Goal: Task Accomplishment & Management: Manage account settings

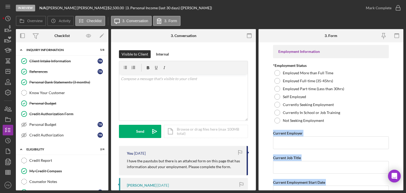
scroll to position [111, 0]
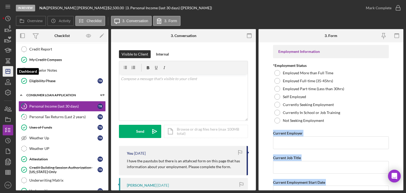
click at [6, 69] on icon "Icon/Dashboard" at bounding box center [7, 71] width 13 height 13
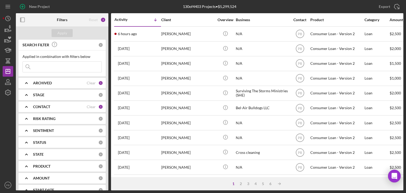
click at [56, 83] on div "ARCHIVED" at bounding box center [60, 83] width 54 height 4
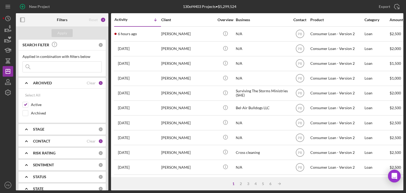
click at [56, 83] on div "ARCHIVED" at bounding box center [60, 83] width 54 height 4
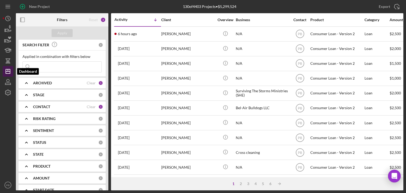
click at [8, 71] on line "button" at bounding box center [8, 71] width 4 height 0
click at [10, 83] on icon "button" at bounding box center [7, 81] width 13 height 13
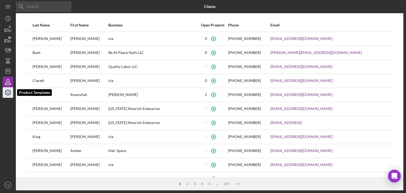
click at [8, 92] on polyline "button" at bounding box center [7, 92] width 1 height 1
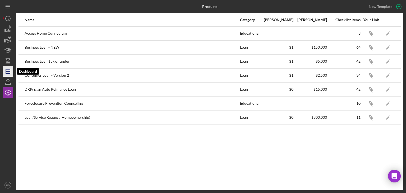
click at [7, 70] on icon "Icon/Dashboard" at bounding box center [7, 71] width 13 height 13
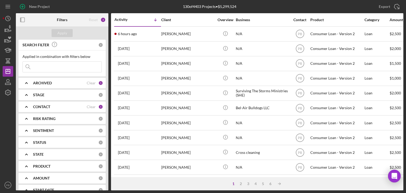
click at [52, 66] on input at bounding box center [62, 67] width 79 height 11
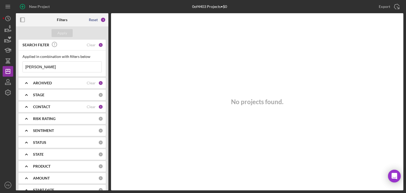
type input "[PERSON_NAME]"
click at [97, 20] on div "Reset" at bounding box center [93, 20] width 9 height 4
click at [68, 33] on button "Apply" at bounding box center [62, 33] width 21 height 8
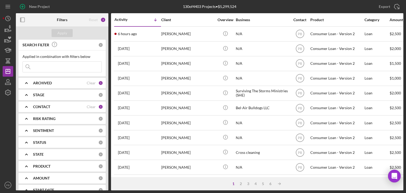
click at [49, 108] on b "CONTACT" at bounding box center [41, 107] width 17 height 4
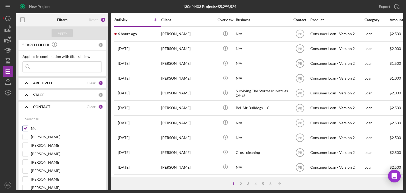
click at [24, 129] on input "Me" at bounding box center [25, 128] width 5 height 5
checkbox input "false"
click at [63, 33] on div "Apply" at bounding box center [62, 33] width 10 height 8
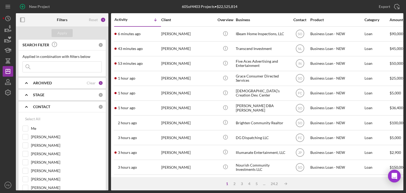
click at [75, 66] on input at bounding box center [62, 67] width 79 height 11
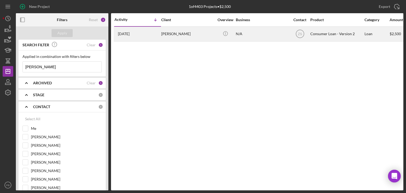
type input "[PERSON_NAME]"
click at [169, 34] on div "[PERSON_NAME]" at bounding box center [187, 34] width 53 height 14
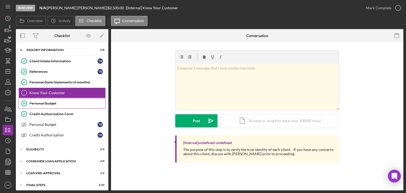
scroll to position [14, 0]
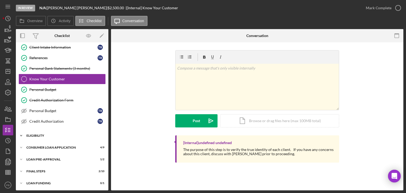
click at [42, 134] on div "Eligibility" at bounding box center [63, 135] width 75 height 3
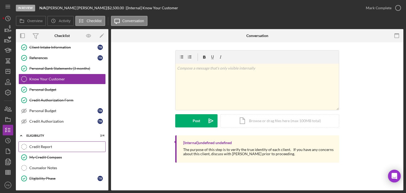
scroll to position [58, 0]
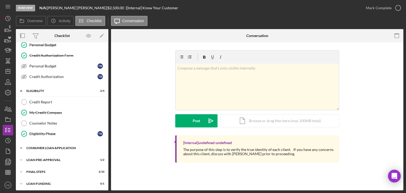
click at [53, 144] on div "Icon/Expander Consumer Loan Application 4 / 9" at bounding box center [62, 148] width 92 height 11
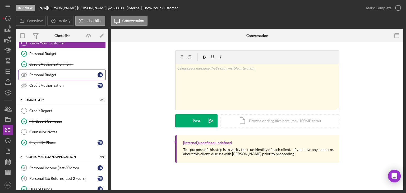
scroll to position [0, 0]
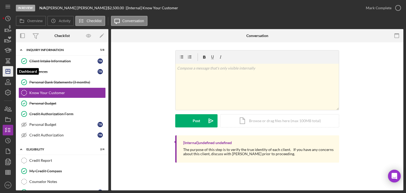
click at [9, 72] on icon "Icon/Dashboard" at bounding box center [7, 71] width 13 height 13
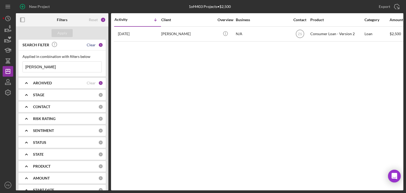
click at [89, 47] on div "Clear" at bounding box center [91, 45] width 9 height 4
click at [52, 68] on input at bounding box center [62, 67] width 79 height 11
click at [35, 106] on b "CONTACT" at bounding box center [41, 107] width 17 height 4
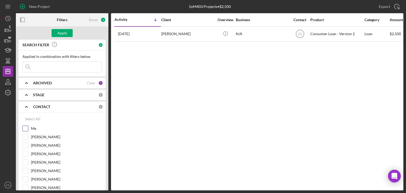
click at [27, 127] on input "Me" at bounding box center [25, 128] width 5 height 5
checkbox input "true"
click at [39, 110] on div "CONTACT Clear 1" at bounding box center [68, 106] width 70 height 11
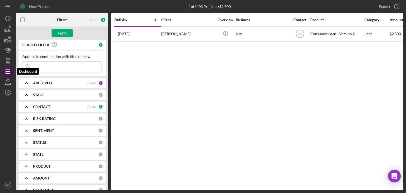
click at [6, 70] on icon "Icon/Dashboard" at bounding box center [7, 71] width 13 height 13
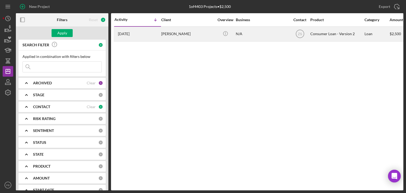
click at [180, 37] on div "[PERSON_NAME]" at bounding box center [187, 34] width 53 height 14
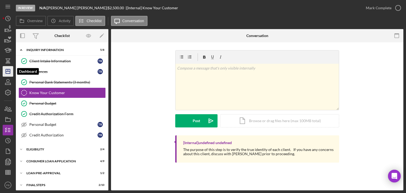
click at [8, 71] on line "button" at bounding box center [8, 71] width 4 height 0
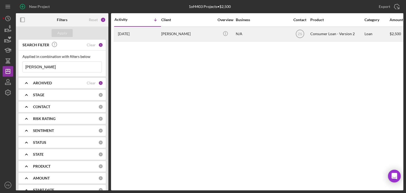
click at [175, 33] on div "[PERSON_NAME]" at bounding box center [187, 34] width 53 height 14
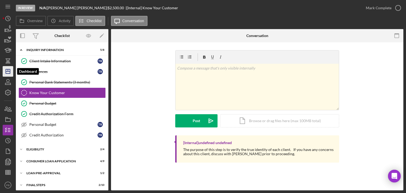
click at [7, 72] on icon "Icon/Dashboard" at bounding box center [7, 71] width 13 height 13
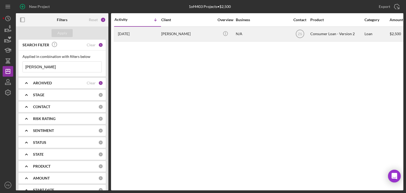
click at [175, 34] on div "[PERSON_NAME]" at bounding box center [187, 34] width 53 height 14
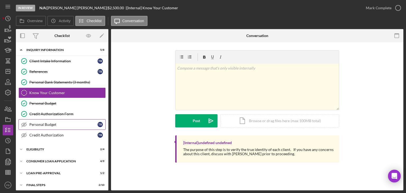
scroll to position [14, 0]
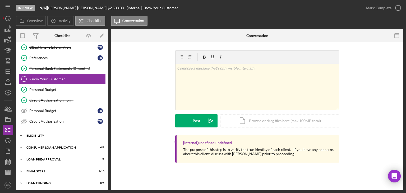
click at [33, 136] on div "Eligibility" at bounding box center [63, 135] width 75 height 3
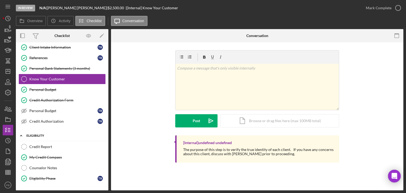
click at [33, 136] on div "Eligibility" at bounding box center [63, 135] width 75 height 3
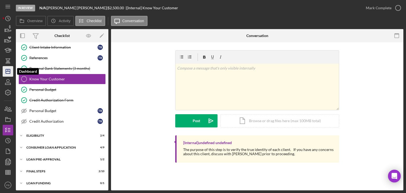
click at [8, 72] on icon "Icon/Dashboard" at bounding box center [7, 71] width 13 height 13
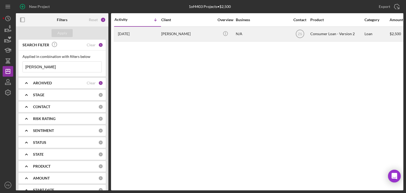
click at [165, 33] on div "[PERSON_NAME]" at bounding box center [187, 34] width 53 height 14
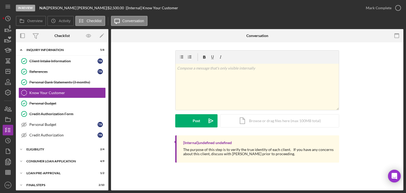
scroll to position [14, 0]
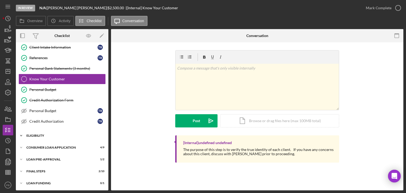
click at [44, 130] on div "Icon/Expander Eligibility 2 / 4" at bounding box center [62, 135] width 92 height 11
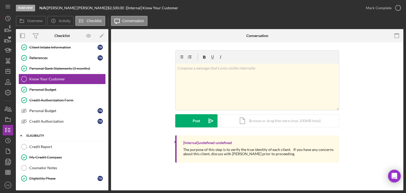
click at [43, 130] on div "Icon/Expander Eligibility 2 / 4" at bounding box center [62, 135] width 92 height 11
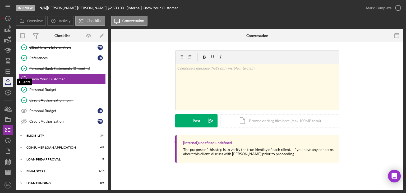
click at [6, 80] on icon "button" at bounding box center [7, 81] width 13 height 13
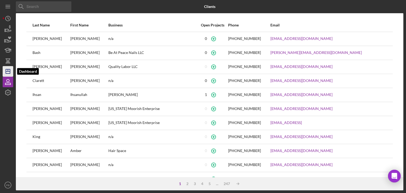
click at [9, 72] on icon "Icon/Dashboard" at bounding box center [7, 71] width 13 height 13
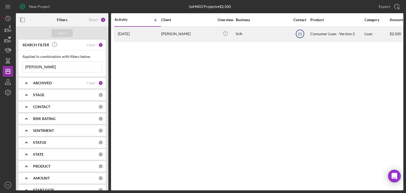
click at [300, 33] on text "ZS" at bounding box center [300, 34] width 4 height 4
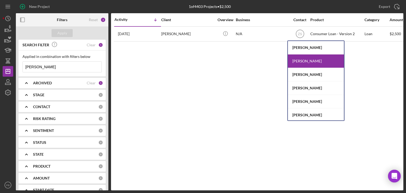
click at [271, 68] on div "Activity Icon/Table Sort Arrow Client Overview Business Contact Product Categor…" at bounding box center [257, 101] width 292 height 177
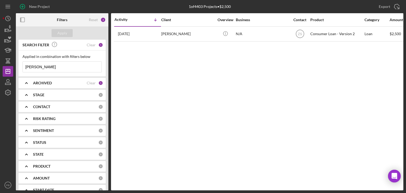
click at [231, 127] on div "Activity Icon/Table Sort Arrow Client Overview Business Contact Product Categor…" at bounding box center [257, 101] width 292 height 177
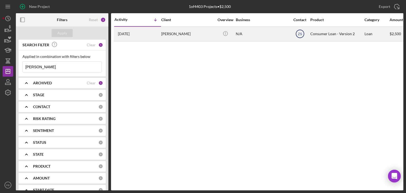
click at [297, 34] on icon "ZS" at bounding box center [299, 33] width 13 height 13
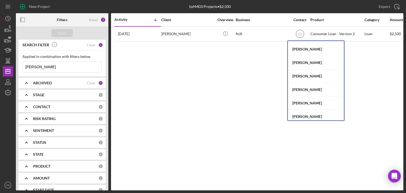
scroll to position [162, 0]
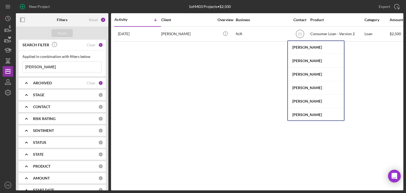
click at [242, 98] on div "Activity Icon/Table Sort Arrow Client Overview Business Contact Product Categor…" at bounding box center [257, 101] width 292 height 177
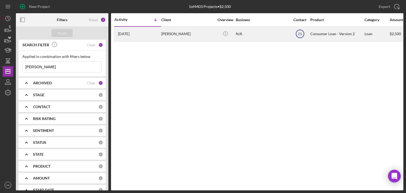
click at [298, 35] on text "ZS" at bounding box center [300, 34] width 4 height 4
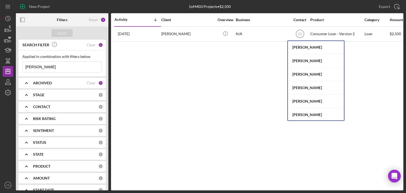
click at [242, 108] on div "Activity Icon/Table Sort Arrow Client Overview Business Contact Product Categor…" at bounding box center [257, 101] width 292 height 177
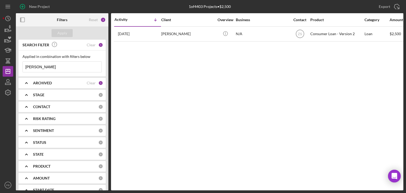
click at [271, 67] on div "Activity Icon/Table Sort Arrow Client Overview Business Contact Product Categor…" at bounding box center [257, 101] width 292 height 177
drag, startPoint x: 301, startPoint y: 35, endPoint x: 302, endPoint y: 24, distance: 11.9
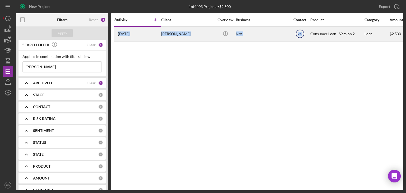
click at [298, 33] on text "ZS" at bounding box center [300, 34] width 4 height 4
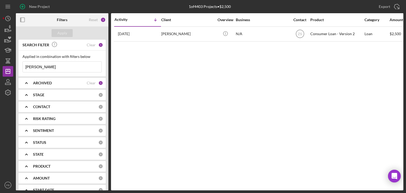
click at [250, 76] on div "Activity Icon/Table Sort Arrow Client Overview Business Contact Product Categor…" at bounding box center [257, 101] width 292 height 177
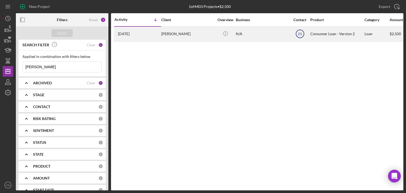
click at [299, 33] on text "ZS" at bounding box center [300, 34] width 4 height 4
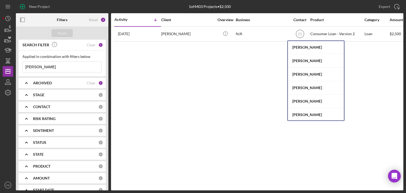
drag, startPoint x: 304, startPoint y: 112, endPoint x: 308, endPoint y: 114, distance: 4.0
click at [308, 114] on div "[PERSON_NAME]" at bounding box center [316, 114] width 56 height 13
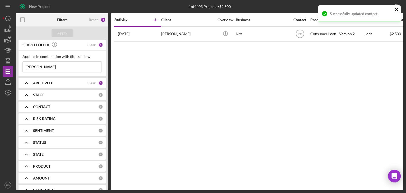
click at [397, 10] on icon "close" at bounding box center [396, 9] width 3 height 3
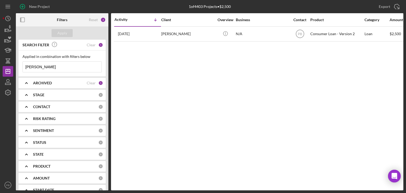
click at [330, 64] on div "Activity Icon/Table Sort Arrow Client Overview Business Contact Product Categor…" at bounding box center [257, 101] width 292 height 177
click at [222, 89] on div "Activity Icon/Table Sort Arrow Client Overview Business Contact Product Categor…" at bounding box center [257, 101] width 292 height 177
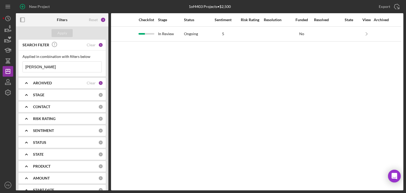
scroll to position [0, 0]
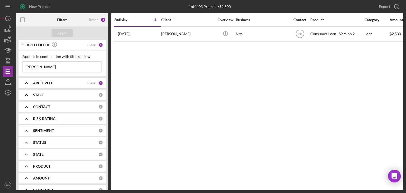
click at [215, 122] on div "Activity Icon/Table Sort Arrow Client Overview Business Contact Product Categor…" at bounding box center [257, 101] width 292 height 177
click at [188, 85] on div "Activity Icon/Table Sort Arrow Client Overview Business Contact Product Categor…" at bounding box center [257, 101] width 292 height 177
click at [183, 74] on div "Activity Icon/Table Sort Arrow Client Overview Business Contact Product Categor…" at bounding box center [257, 101] width 292 height 177
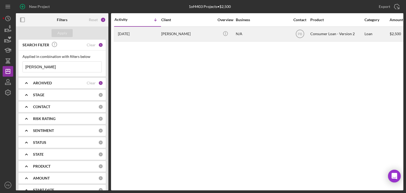
click at [179, 34] on div "[PERSON_NAME]" at bounding box center [187, 34] width 53 height 14
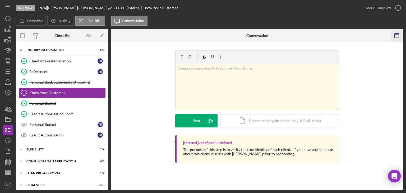
click at [397, 36] on icon "button" at bounding box center [397, 36] width 12 height 12
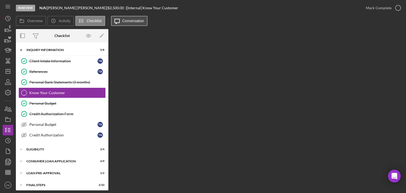
click at [136, 22] on label "Conversation" at bounding box center [133, 21] width 22 height 4
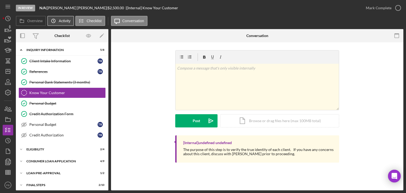
click at [55, 22] on icon "Icon/History" at bounding box center [53, 21] width 11 height 11
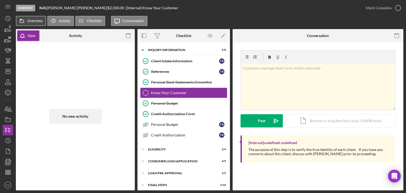
click at [29, 23] on label "Overview" at bounding box center [34, 21] width 15 height 4
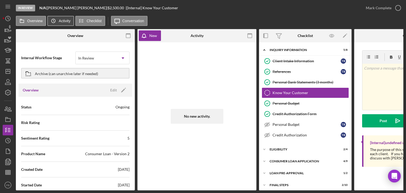
click at [57, 24] on icon "Icon/History" at bounding box center [53, 21] width 11 height 11
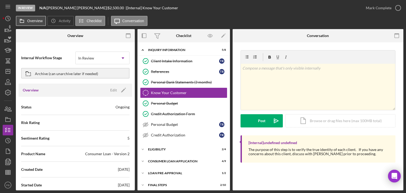
click at [41, 22] on label "Overview" at bounding box center [34, 21] width 15 height 4
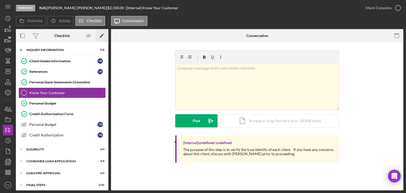
click at [100, 36] on icon "Icon/Edit" at bounding box center [102, 36] width 12 height 12
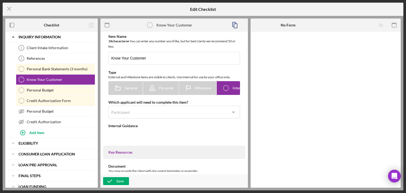
type textarea "<div>The purpose of this step is to verify the true identity of each client.&nb…"
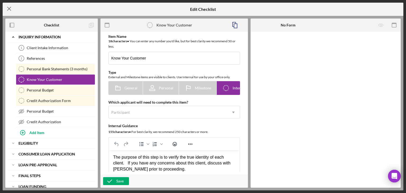
click at [13, 10] on icon "Icon/Menu Close" at bounding box center [9, 8] width 13 height 13
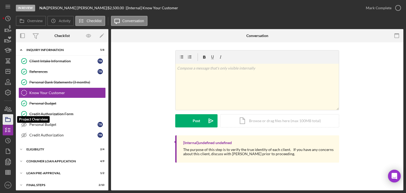
click at [7, 119] on icon "button" at bounding box center [7, 119] width 13 height 13
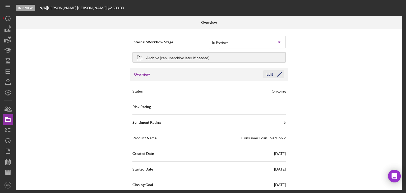
click at [270, 74] on div "Edit" at bounding box center [269, 74] width 7 height 8
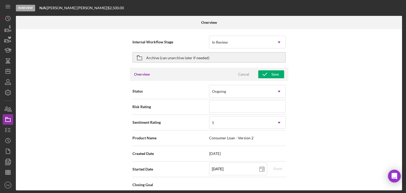
click at [101, 83] on div "Internal Workflow Stage In Review Icon/Dropdown Arrow Archive (can unarchive la…" at bounding box center [209, 109] width 386 height 161
click at [244, 75] on div "Cancel" at bounding box center [243, 74] width 11 height 8
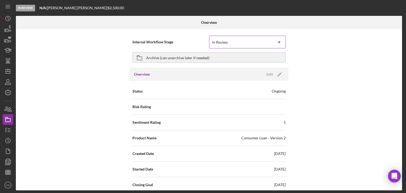
click at [276, 42] on icon "Icon/Dropdown Arrow" at bounding box center [279, 42] width 13 height 13
click at [339, 50] on div "Internal Workflow Stage In Review Icon/Dropdown Arrow Archive (can unarchive la…" at bounding box center [209, 109] width 386 height 161
click at [10, 109] on icon "button" at bounding box center [7, 108] width 13 height 13
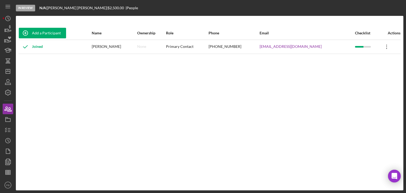
click at [384, 47] on icon "Icon/Overflow" at bounding box center [386, 46] width 13 height 13
click at [273, 96] on div "Add a Participant Name Ownership Role Phone Email Checklist Actions Joined [PER…" at bounding box center [209, 102] width 387 height 153
click at [10, 82] on icon "button" at bounding box center [7, 81] width 13 height 13
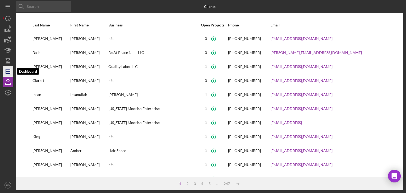
click at [7, 72] on icon "Icon/Dashboard" at bounding box center [7, 71] width 13 height 13
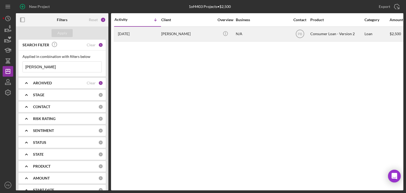
click at [150, 34] on div "[DATE] [PERSON_NAME]" at bounding box center [137, 34] width 46 height 14
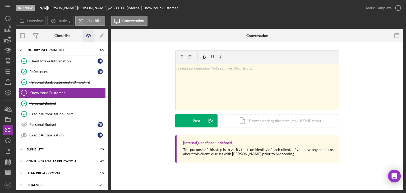
click at [89, 35] on icon "button" at bounding box center [89, 36] width 2 height 2
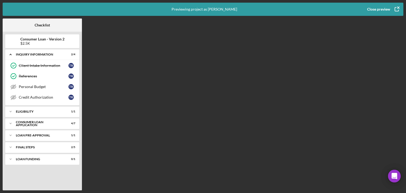
click at [380, 9] on div "Close preview" at bounding box center [378, 9] width 23 height 11
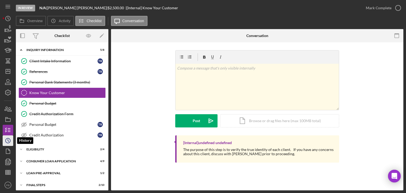
click at [10, 140] on circle "button" at bounding box center [8, 140] width 5 height 5
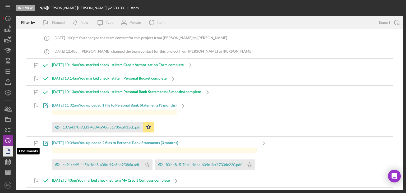
click at [8, 148] on icon "button" at bounding box center [7, 151] width 13 height 13
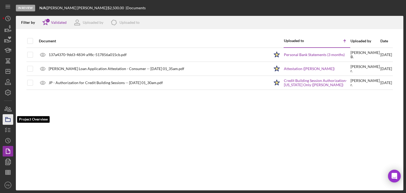
click at [8, 118] on polygon "button" at bounding box center [7, 117] width 3 height 1
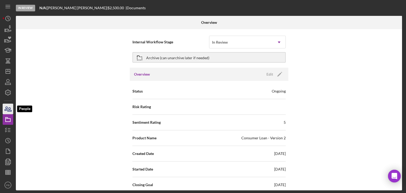
click at [6, 106] on icon "button" at bounding box center [7, 108] width 13 height 13
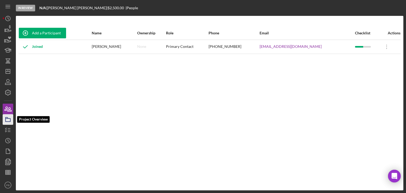
click at [6, 124] on icon "button" at bounding box center [7, 119] width 13 height 13
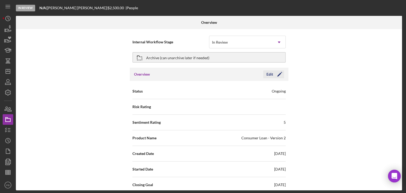
click at [269, 76] on div "Edit" at bounding box center [269, 74] width 7 height 8
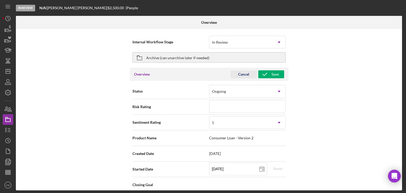
click at [246, 74] on div "Cancel" at bounding box center [243, 74] width 11 height 8
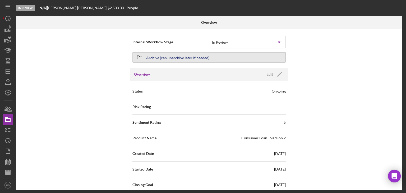
click at [157, 57] on div "Archive (can unarchive later if needed)" at bounding box center [177, 58] width 63 height 10
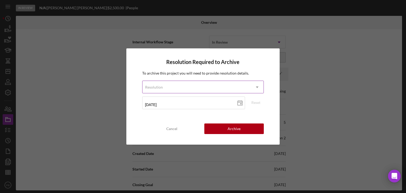
click at [255, 87] on icon "Icon/Dropdown Arrow" at bounding box center [257, 87] width 13 height 13
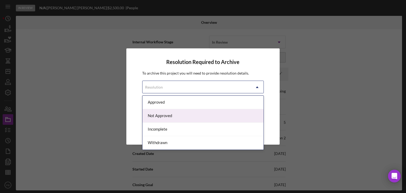
click at [98, 110] on div "Resolution Required to Archive To archive this project you will need to provide…" at bounding box center [203, 96] width 406 height 193
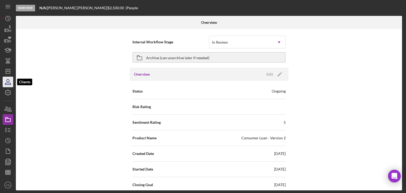
click at [9, 84] on icon "button" at bounding box center [7, 81] width 13 height 13
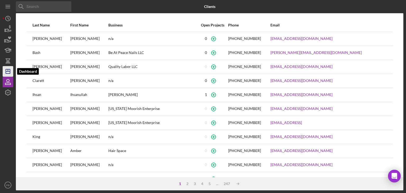
click at [8, 72] on icon "Icon/Dashboard" at bounding box center [7, 71] width 13 height 13
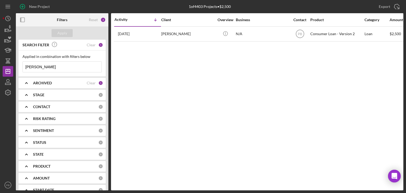
click at [61, 105] on div "CONTACT" at bounding box center [65, 107] width 65 height 4
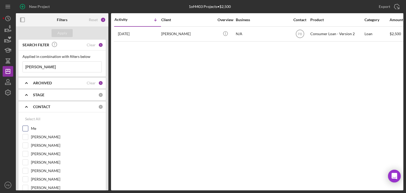
click at [26, 128] on input "Me" at bounding box center [25, 128] width 5 height 5
checkbox input "true"
click at [67, 35] on button "Apply" at bounding box center [62, 33] width 21 height 8
drag, startPoint x: 50, startPoint y: 69, endPoint x: 0, endPoint y: 61, distance: 51.2
click at [0, 61] on div "New Project 1 of 4403 Projects • $2,500 [PERSON_NAME] Export Icon/Export Filter…" at bounding box center [203, 96] width 406 height 193
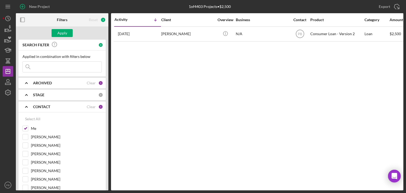
click at [141, 76] on div "Activity Icon/Table Sort Arrow Client Overview Business Contact Product Categor…" at bounding box center [257, 101] width 292 height 177
click at [68, 35] on button "Apply" at bounding box center [62, 33] width 21 height 8
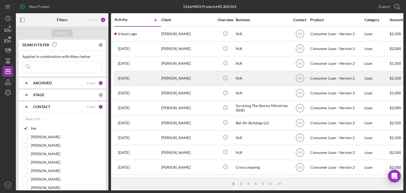
click at [176, 77] on div "[PERSON_NAME]" at bounding box center [187, 78] width 53 height 14
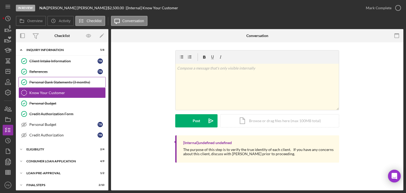
scroll to position [14, 0]
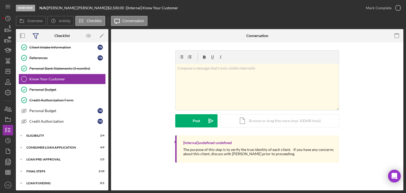
click at [37, 35] on icon at bounding box center [36, 36] width 6 height 5
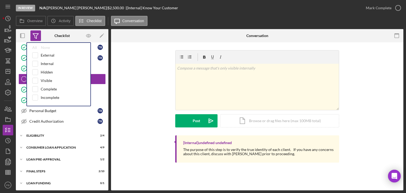
click at [37, 35] on icon at bounding box center [36, 36] width 6 height 5
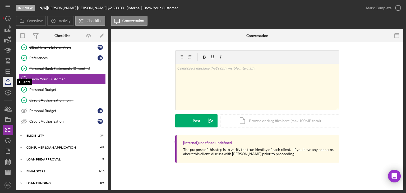
click at [8, 80] on icon "button" at bounding box center [7, 81] width 13 height 13
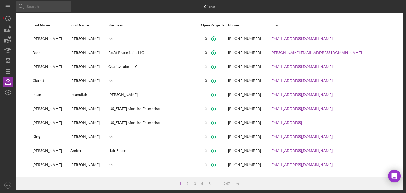
click at [47, 10] on input at bounding box center [43, 6] width 55 height 11
type input "[PERSON_NAME]"
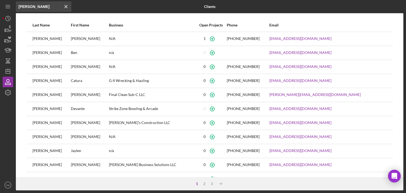
click at [66, 7] on line at bounding box center [66, 6] width 3 height 3
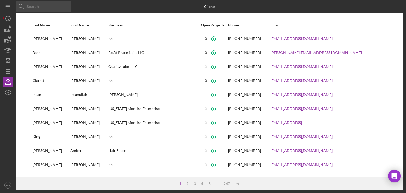
click at [57, 3] on input at bounding box center [43, 6] width 55 height 11
type input "[PERSON_NAME]"
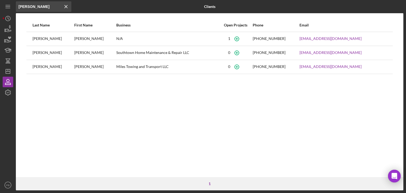
click at [54, 40] on div "[PERSON_NAME]" at bounding box center [53, 38] width 41 height 13
click at [28, 40] on td at bounding box center [29, 39] width 6 height 14
click at [9, 70] on icon "Icon/Dashboard" at bounding box center [7, 71] width 13 height 13
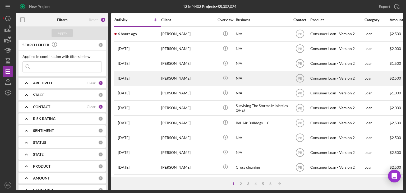
click at [173, 78] on div "[PERSON_NAME]" at bounding box center [187, 78] width 53 height 14
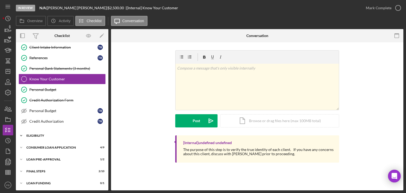
click at [41, 135] on div "Eligibility" at bounding box center [63, 135] width 75 height 3
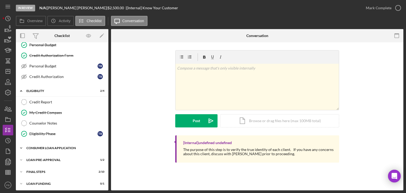
click at [46, 151] on div "Icon/Expander Consumer Loan Application 4 / 9" at bounding box center [62, 148] width 92 height 11
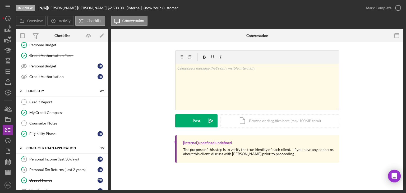
scroll to position [155, 0]
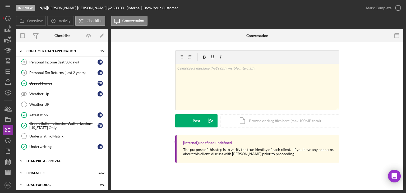
click at [47, 159] on div "Loan Pre-Approval" at bounding box center [63, 160] width 75 height 3
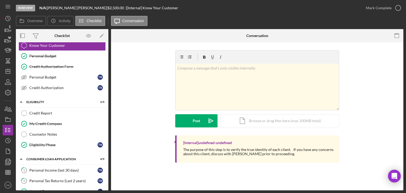
scroll to position [0, 0]
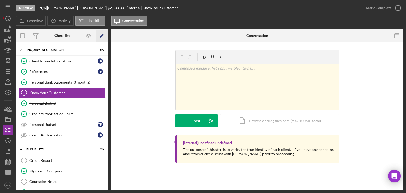
click at [101, 36] on icon "Icon/Edit" at bounding box center [102, 36] width 12 height 12
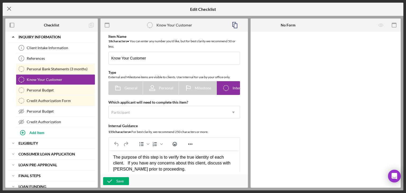
click at [8, 10] on icon "Icon/Menu Close" at bounding box center [9, 8] width 13 height 13
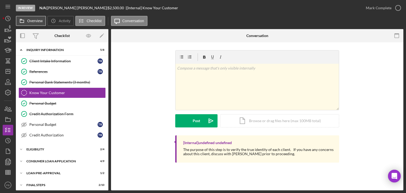
click at [36, 21] on label "Overview" at bounding box center [34, 21] width 15 height 4
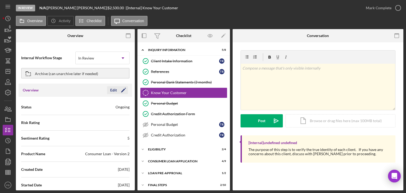
click at [120, 89] on icon "Icon/Edit" at bounding box center [123, 89] width 13 height 13
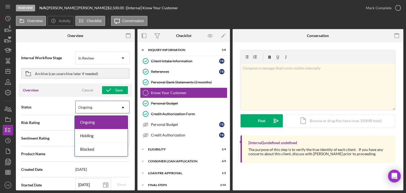
click at [119, 108] on icon "Icon/Dropdown Arrow" at bounding box center [123, 107] width 13 height 13
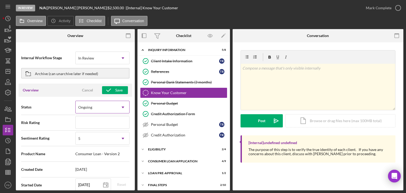
click at [119, 108] on icon "Icon/Dropdown Arrow" at bounding box center [123, 107] width 13 height 13
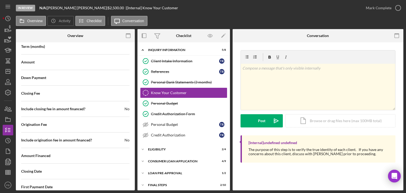
scroll to position [654, 0]
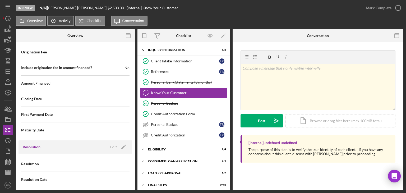
click at [61, 21] on label "Activity" at bounding box center [65, 21] width 12 height 4
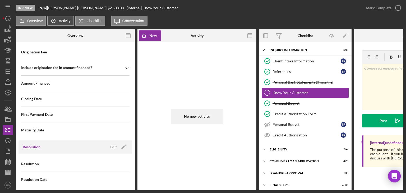
click at [62, 22] on label "Activity" at bounding box center [65, 21] width 12 height 4
type textarea "Thank you for your application to [PERSON_NAME]! Please login to see what we st…"
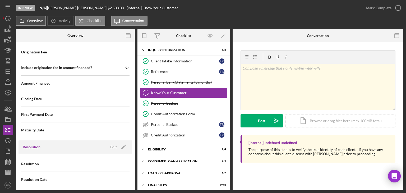
click at [35, 21] on label "Overview" at bounding box center [34, 21] width 15 height 4
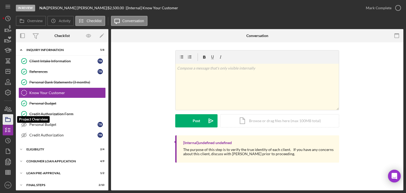
click at [7, 122] on rect "button" at bounding box center [8, 119] width 5 height 3
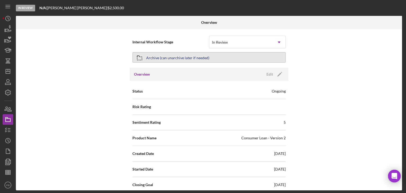
click at [173, 57] on div "Archive (can unarchive later if needed)" at bounding box center [177, 58] width 63 height 10
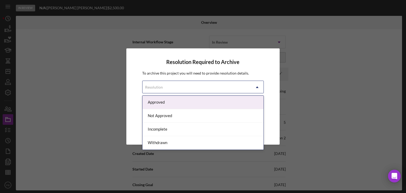
click at [177, 88] on div "Resolution" at bounding box center [196, 87] width 109 height 12
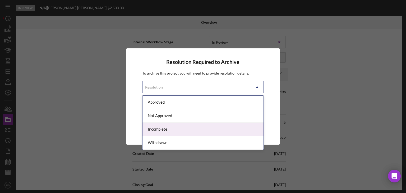
click at [163, 127] on div "Incomplete" at bounding box center [202, 129] width 121 height 13
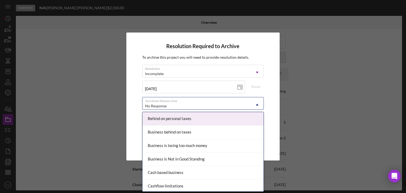
click at [216, 104] on div "No Response" at bounding box center [196, 106] width 109 height 12
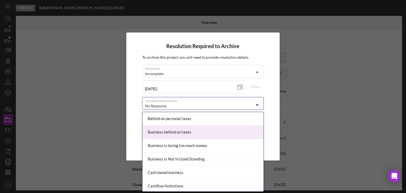
click at [136, 134] on div "Resolution Required to Archive To archive this project you will need to provide…" at bounding box center [203, 97] width 154 height 128
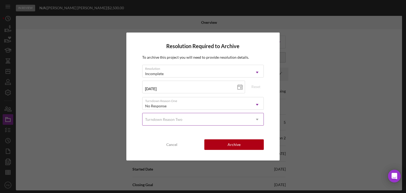
click at [185, 124] on div "Turndown Reason Two" at bounding box center [196, 119] width 109 height 12
click at [123, 127] on div "Resolution Required to Archive To archive this project you will need to provide…" at bounding box center [203, 96] width 406 height 193
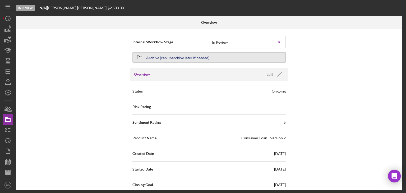
click at [184, 60] on div "Archive (can unarchive later if needed)" at bounding box center [177, 58] width 63 height 10
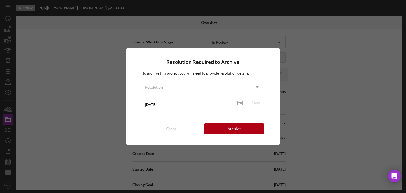
click at [229, 84] on div "Resolution" at bounding box center [196, 87] width 109 height 12
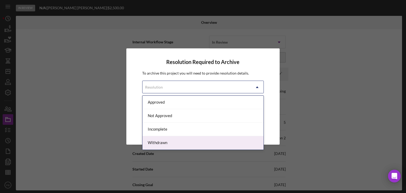
click at [163, 144] on div "Withdrawn" at bounding box center [202, 142] width 121 height 13
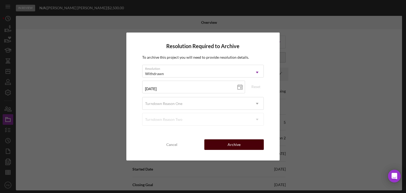
click at [232, 145] on div "Archive" at bounding box center [234, 144] width 13 height 11
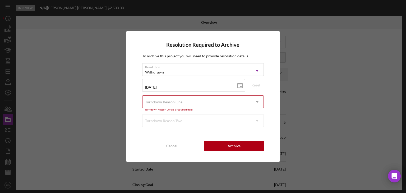
click at [188, 101] on div "Turndown Reason One" at bounding box center [196, 102] width 109 height 12
click at [129, 118] on div "Resolution Required to Archive To archive this project you will need to provide…" at bounding box center [203, 96] width 154 height 131
click at [233, 104] on div "Turndown Reason One" at bounding box center [196, 102] width 109 height 12
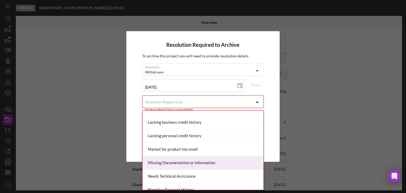
scroll to position [291, 0]
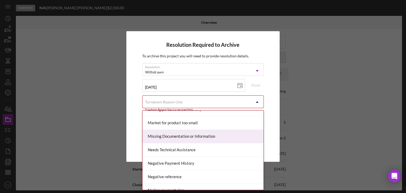
click at [188, 138] on div "Missing Documentation or Information" at bounding box center [202, 136] width 121 height 13
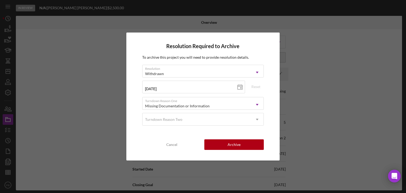
click at [138, 135] on div "Resolution Required to Archive To archive this project you will need to provide…" at bounding box center [203, 97] width 154 height 128
click at [223, 143] on button "Archive" at bounding box center [233, 144] width 59 height 11
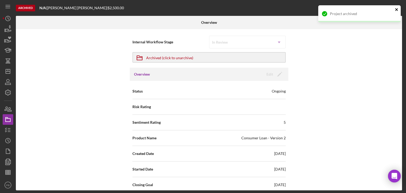
click at [396, 10] on icon "close" at bounding box center [396, 9] width 3 height 3
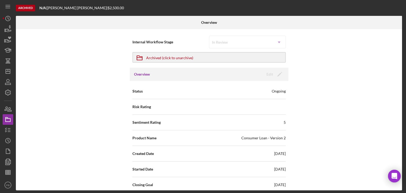
click at [347, 72] on div "Internal Workflow Stage In Review Icon/Dropdown Arrow Icon/Archived Archived (c…" at bounding box center [209, 109] width 386 height 161
click at [8, 69] on polygon "button" at bounding box center [8, 71] width 4 height 4
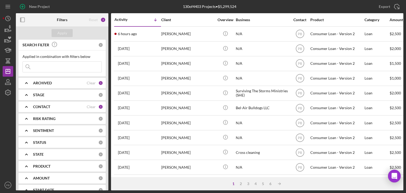
click at [48, 84] on b "ARCHIVED" at bounding box center [42, 83] width 19 height 4
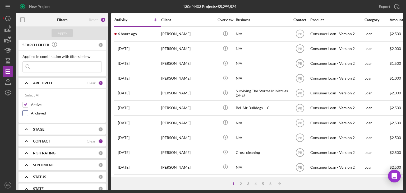
click at [27, 112] on input "Archived" at bounding box center [25, 112] width 5 height 5
click at [66, 31] on div "Apply" at bounding box center [62, 33] width 10 height 8
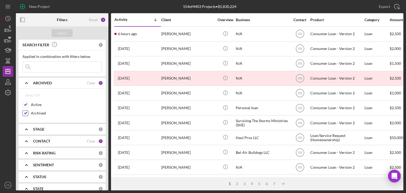
click at [24, 111] on input "Archived" at bounding box center [25, 112] width 5 height 5
checkbox input "false"
click at [40, 83] on b "ARCHIVED" at bounding box center [42, 83] width 19 height 4
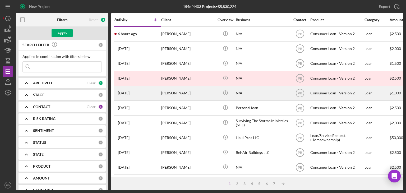
click at [175, 100] on td "[PERSON_NAME]" at bounding box center [188, 93] width 54 height 15
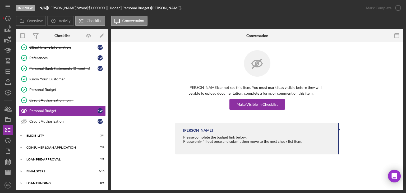
drag, startPoint x: 38, startPoint y: 161, endPoint x: 47, endPoint y: 152, distance: 12.7
click at [39, 161] on div "Icon/Expander Loan Pre-Approval 2 / 2" at bounding box center [62, 159] width 92 height 11
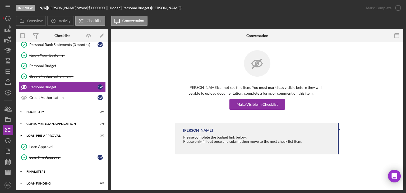
click at [37, 175] on div "Icon/Expander FINAL STEPS 5 / 10" at bounding box center [62, 171] width 92 height 11
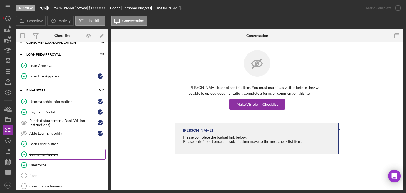
scroll to position [145, 0]
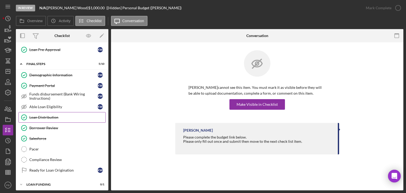
click at [48, 115] on div "Loan Distribution" at bounding box center [67, 117] width 76 height 4
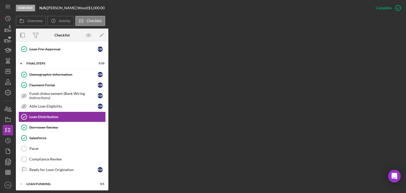
scroll to position [145, 0]
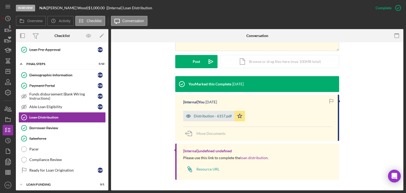
click at [208, 119] on div "Distribution - 6157.pdf" at bounding box center [208, 116] width 51 height 11
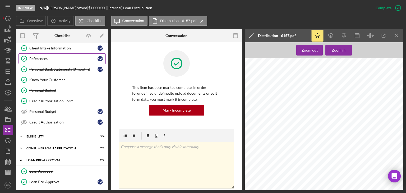
scroll to position [0, 0]
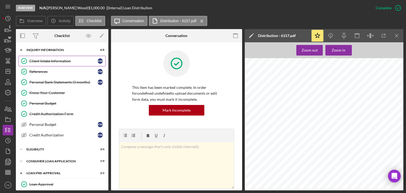
click at [53, 62] on div "Client Intake Information" at bounding box center [63, 61] width 68 height 4
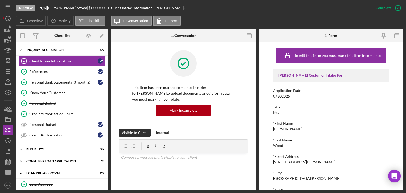
click at [46, 73] on link "References References K W" at bounding box center [61, 71] width 87 height 11
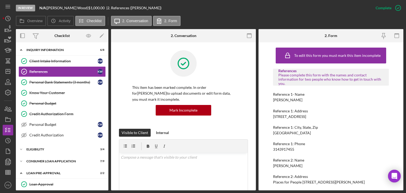
scroll to position [35, 0]
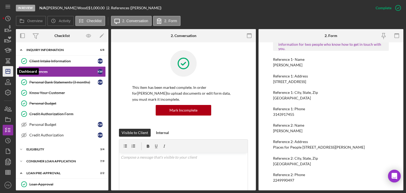
click at [11, 68] on icon "Icon/Dashboard" at bounding box center [7, 71] width 13 height 13
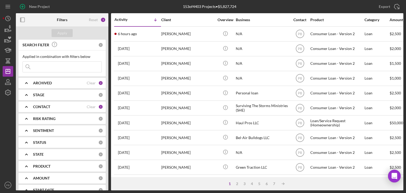
click at [51, 66] on input at bounding box center [62, 67] width 79 height 11
click at [48, 66] on input at bounding box center [62, 67] width 79 height 11
type input "[PERSON_NAME]"
click at [60, 37] on div "Apply" at bounding box center [62, 32] width 92 height 13
click at [61, 35] on div "Apply" at bounding box center [62, 33] width 10 height 8
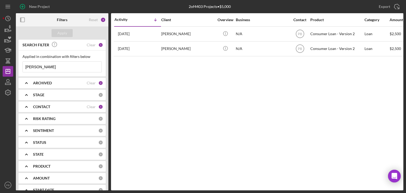
click at [50, 107] on b "CONTACT" at bounding box center [41, 107] width 17 height 4
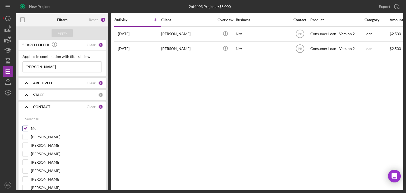
click at [24, 129] on input "Me" at bounding box center [25, 128] width 5 height 5
checkbox input "false"
click at [69, 35] on button "Apply" at bounding box center [62, 33] width 21 height 8
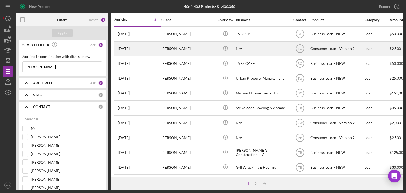
click at [170, 50] on div "[PERSON_NAME]" at bounding box center [187, 49] width 53 height 14
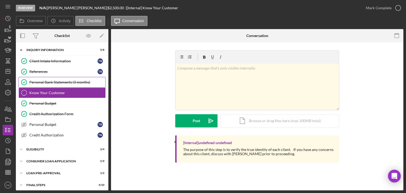
click at [58, 86] on link "Personal Bank Statements (3 months) Personal Bank Statements (3 months)" at bounding box center [61, 82] width 87 height 11
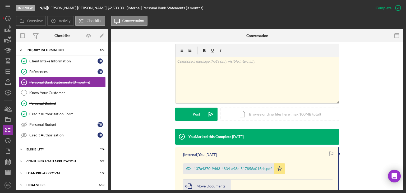
scroll to position [159, 0]
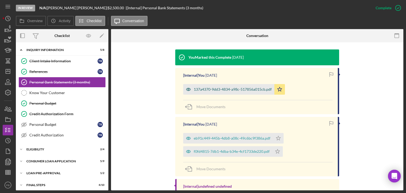
click at [259, 89] on div "137a4370-9dd3-4834-a98c-517856a015cb.pdf" at bounding box center [233, 89] width 78 height 4
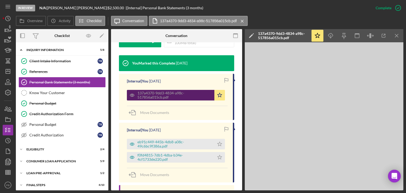
scroll to position [164, 0]
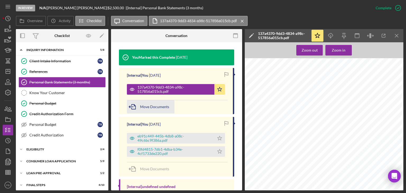
click at [162, 104] on span "Move Documents" at bounding box center [154, 106] width 29 height 4
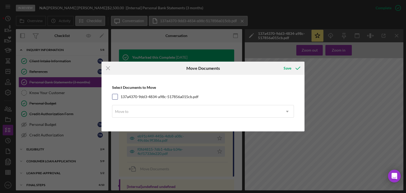
click at [114, 98] on input "137a4370-9dd3-4834-a98c-517856a015cb.pdf" at bounding box center [114, 96] width 5 height 5
checkbox input "true"
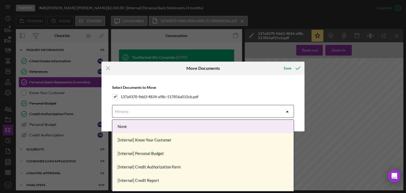
click at [289, 113] on icon "Icon/Dropdown Arrow" at bounding box center [287, 111] width 13 height 13
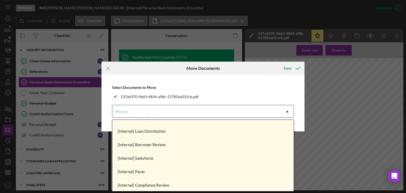
scroll to position [0, 0]
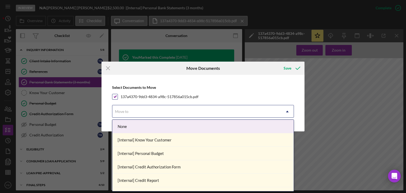
click at [228, 98] on div "137a4370-9dd3-4834-a98c-517856a015cb.pdf" at bounding box center [203, 97] width 182 height 6
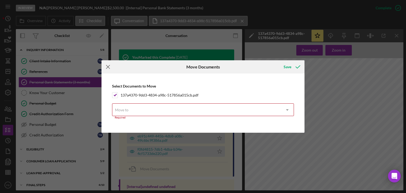
click at [108, 69] on icon "Icon/Menu Close" at bounding box center [107, 66] width 13 height 13
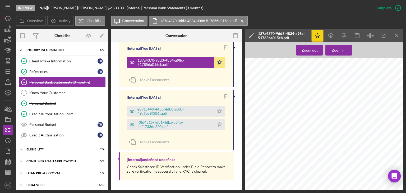
click at [314, 36] on icon "Icon/Star" at bounding box center [318, 36] width 12 height 12
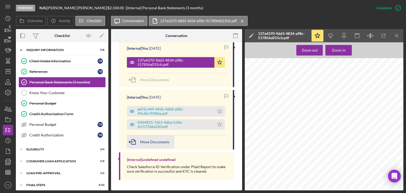
click at [143, 140] on span "Move Documents" at bounding box center [154, 142] width 29 height 4
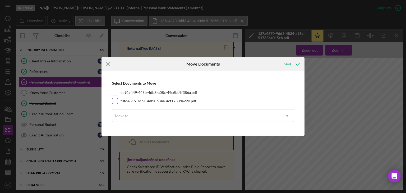
click at [114, 102] on input "f0fd4815-7db1-4dba-b34e-4cf1733de220.pdf" at bounding box center [114, 100] width 5 height 5
checkbox input "true"
click at [114, 90] on input "eb91c449-445b-4db8-a08c-49c6bc9f386a.pdf" at bounding box center [114, 92] width 5 height 5
checkbox input "true"
click at [151, 115] on div "Move to" at bounding box center [196, 116] width 169 height 12
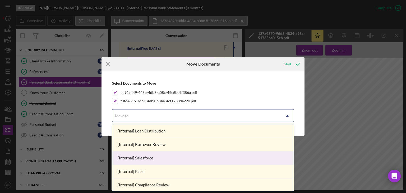
scroll to position [134, 0]
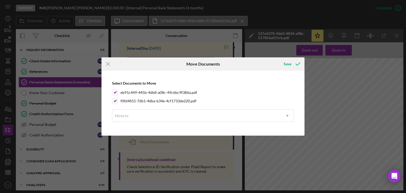
click at [235, 87] on div "Select Documents to Move eb91c449-445b-4db8-a08c-49c6bc9f386a.pdf f0fd4815-7db1…" at bounding box center [203, 102] width 198 height 59
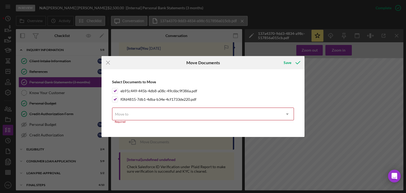
click at [101, 65] on div "Icon/Menu Close Move Documents Save Select Documents to Move eb91c449-445b-4db8…" at bounding box center [203, 96] width 406 height 193
click at [106, 65] on icon "Icon/Menu Close" at bounding box center [107, 62] width 13 height 13
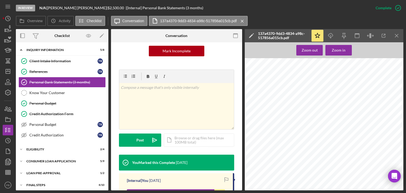
scroll to position [0, 0]
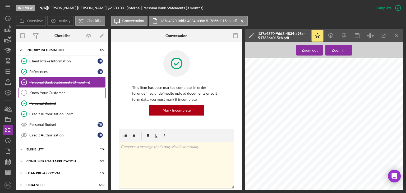
click at [48, 92] on div "Know Your Customer" at bounding box center [67, 93] width 76 height 4
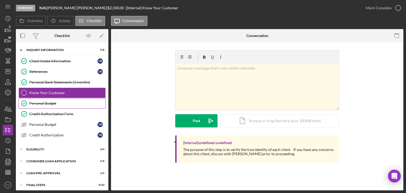
click at [48, 103] on div "Personal Budget" at bounding box center [67, 103] width 76 height 4
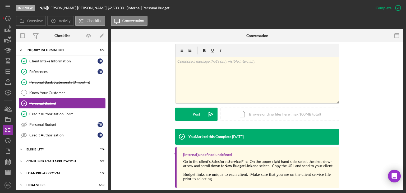
scroll to position [87, 0]
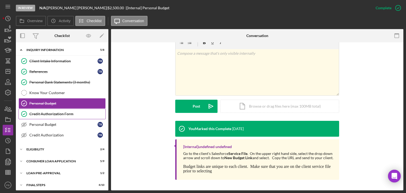
click at [57, 113] on div "Credit Authorization Form" at bounding box center [67, 114] width 76 height 4
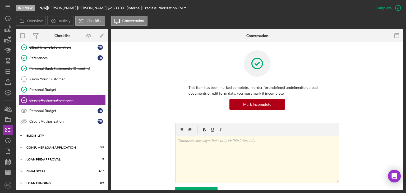
click at [41, 136] on div "Icon/Expander Eligibility 2 / 4" at bounding box center [62, 135] width 92 height 11
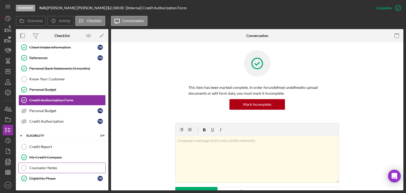
scroll to position [58, 0]
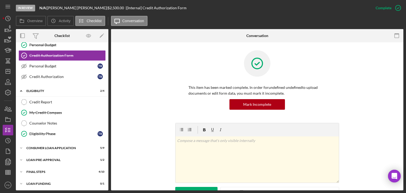
click at [52, 141] on div "Icon/Expander Inquiry Information 5 / 8 Client Intake Information Client Intake…" at bounding box center [62, 88] width 92 height 203
click at [53, 146] on div "Consumer Loan Application" at bounding box center [63, 147] width 75 height 3
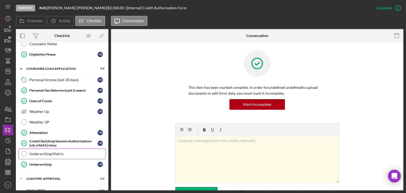
scroll to position [155, 0]
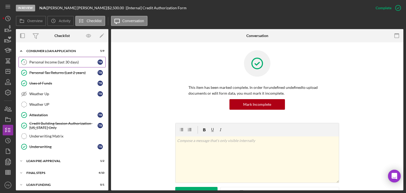
click at [54, 61] on div "Personal Income (last 30 days)" at bounding box center [63, 62] width 68 height 4
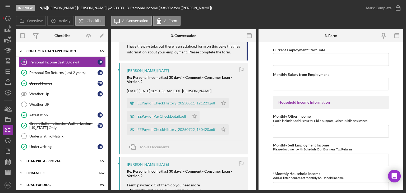
scroll to position [53, 0]
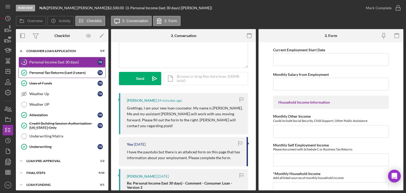
click at [47, 71] on div "Personal Tax Returns (Last 2 years)" at bounding box center [63, 73] width 68 height 4
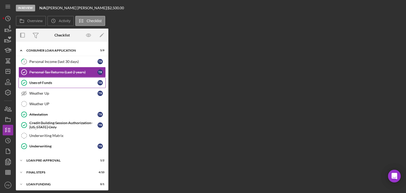
scroll to position [155, 0]
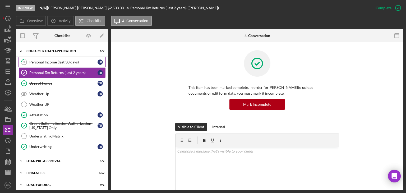
click at [48, 60] on div "Personal Income (last 30 days)" at bounding box center [63, 62] width 68 height 4
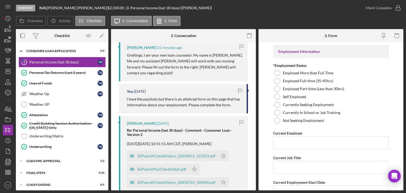
scroll to position [159, 0]
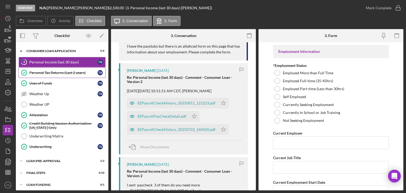
click at [49, 73] on link "Personal Tax Returns (Last 2 years) Personal Tax Returns (Last 2 years) t r" at bounding box center [61, 72] width 87 height 11
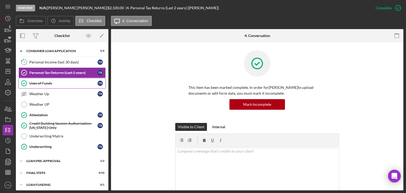
drag, startPoint x: 43, startPoint y: 80, endPoint x: 47, endPoint y: 80, distance: 4.2
click at [43, 81] on div "Uses of Funds" at bounding box center [63, 83] width 68 height 4
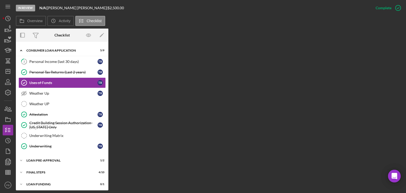
scroll to position [155, 0]
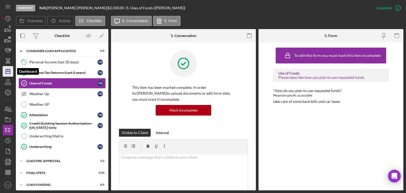
drag, startPoint x: 8, startPoint y: 73, endPoint x: 11, endPoint y: 73, distance: 3.2
click at [8, 73] on icon "Icon/Dashboard" at bounding box center [7, 71] width 13 height 13
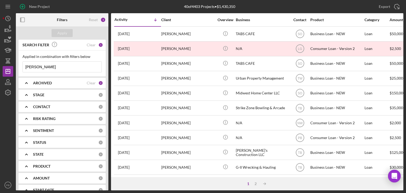
click at [48, 108] on b "CONTACT" at bounding box center [41, 107] width 17 height 4
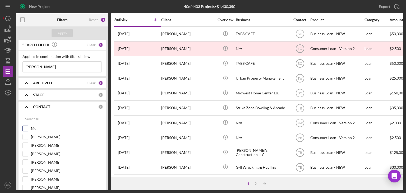
click at [27, 127] on input "Me" at bounding box center [25, 128] width 5 height 5
checkbox input "true"
click at [35, 104] on div "CONTACT Clear 1" at bounding box center [68, 106] width 70 height 11
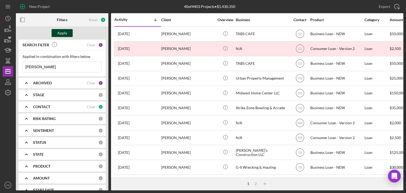
click at [62, 35] on div "Apply" at bounding box center [62, 33] width 10 height 8
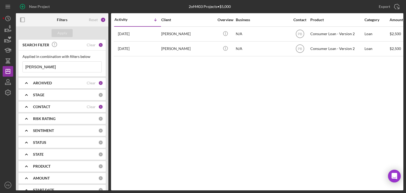
drag, startPoint x: 54, startPoint y: 68, endPoint x: 0, endPoint y: 70, distance: 54.2
click at [0, 70] on div "New Project 2 of 4403 Projects • $5,000 [PERSON_NAME] Export Icon/Export Filter…" at bounding box center [203, 96] width 406 height 193
click at [62, 32] on div "Apply" at bounding box center [62, 33] width 10 height 8
